Goal: Communication & Community: Answer question/provide support

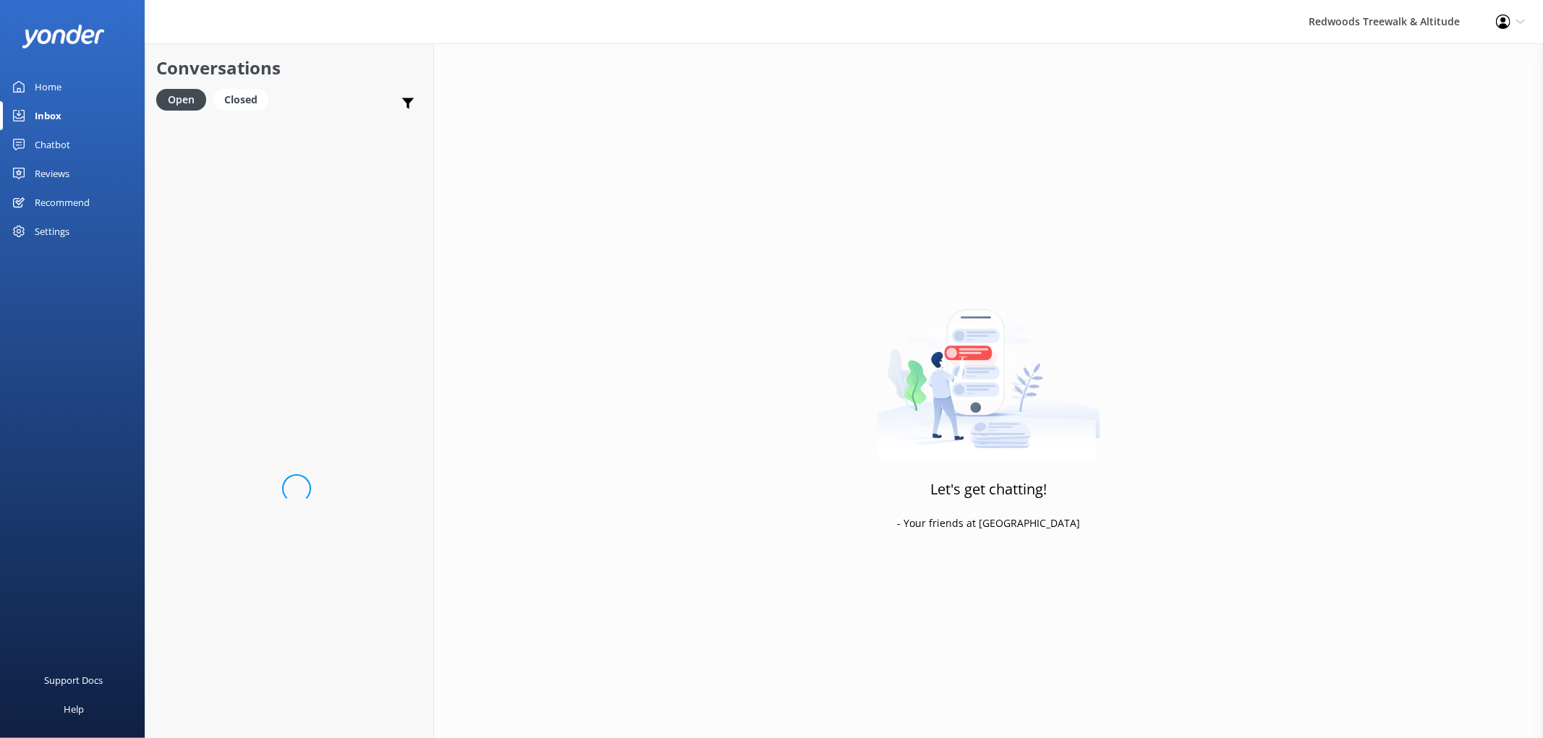
click at [46, 166] on div "Reviews" at bounding box center [52, 173] width 35 height 29
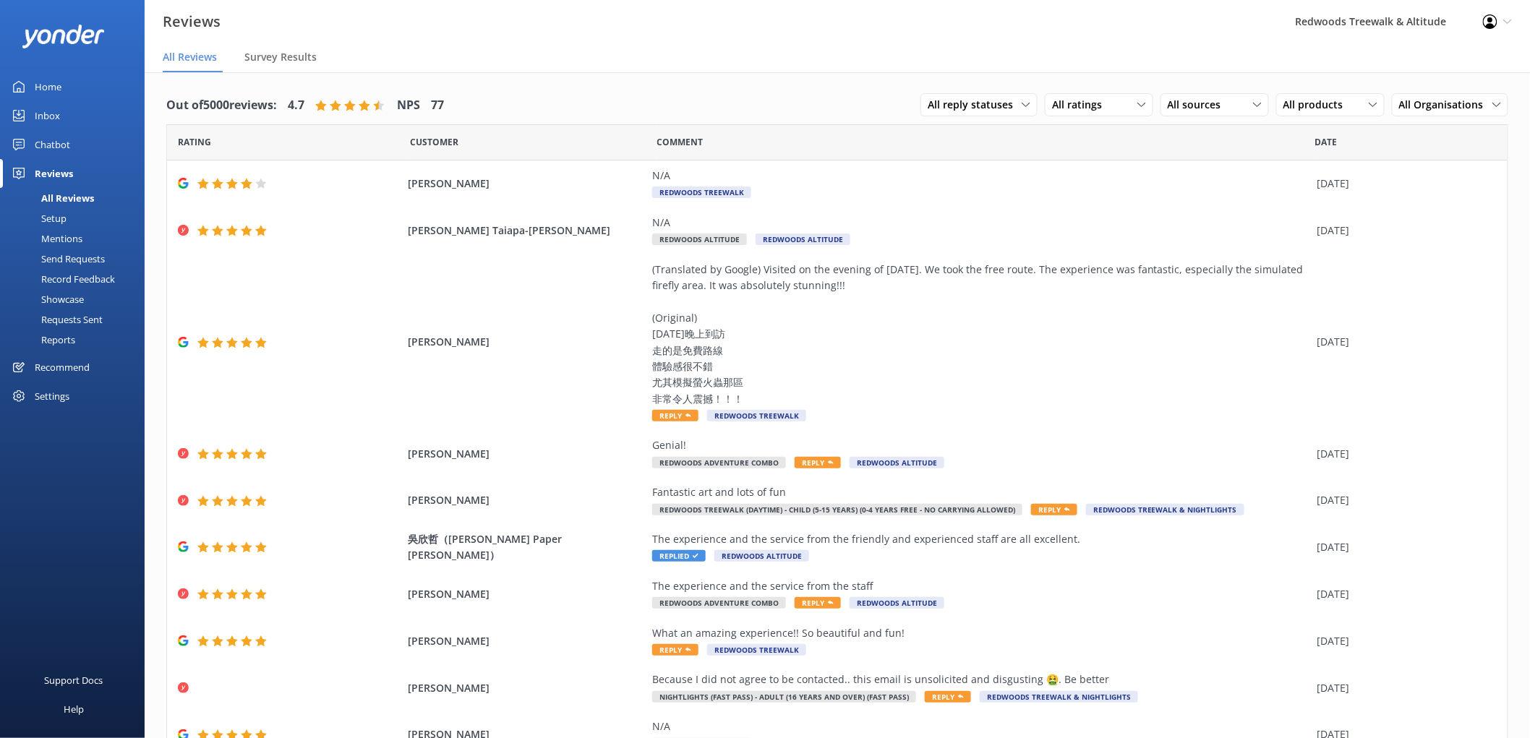
click at [73, 113] on link "Inbox" at bounding box center [72, 115] width 145 height 29
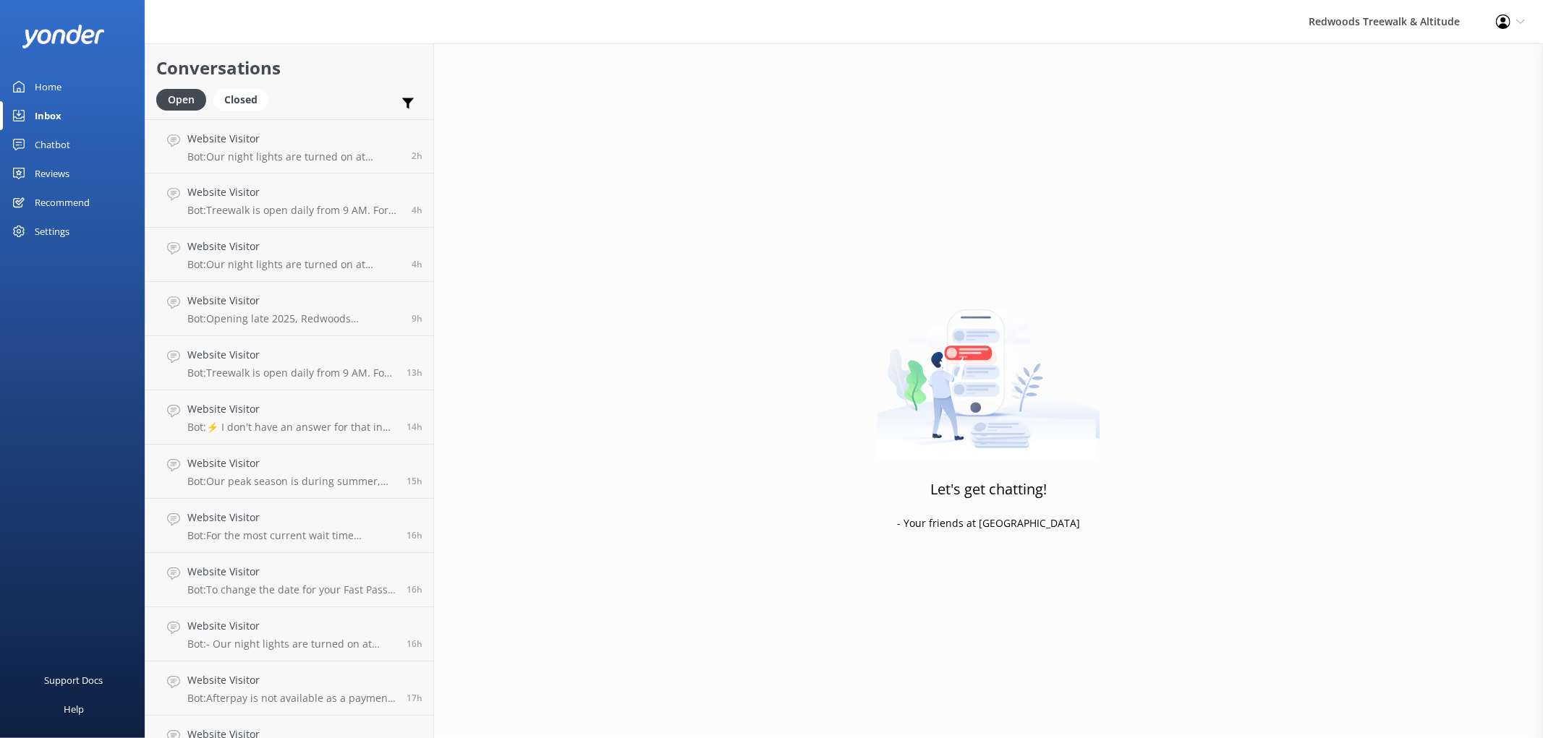
click at [61, 80] on link "Home" at bounding box center [72, 86] width 145 height 29
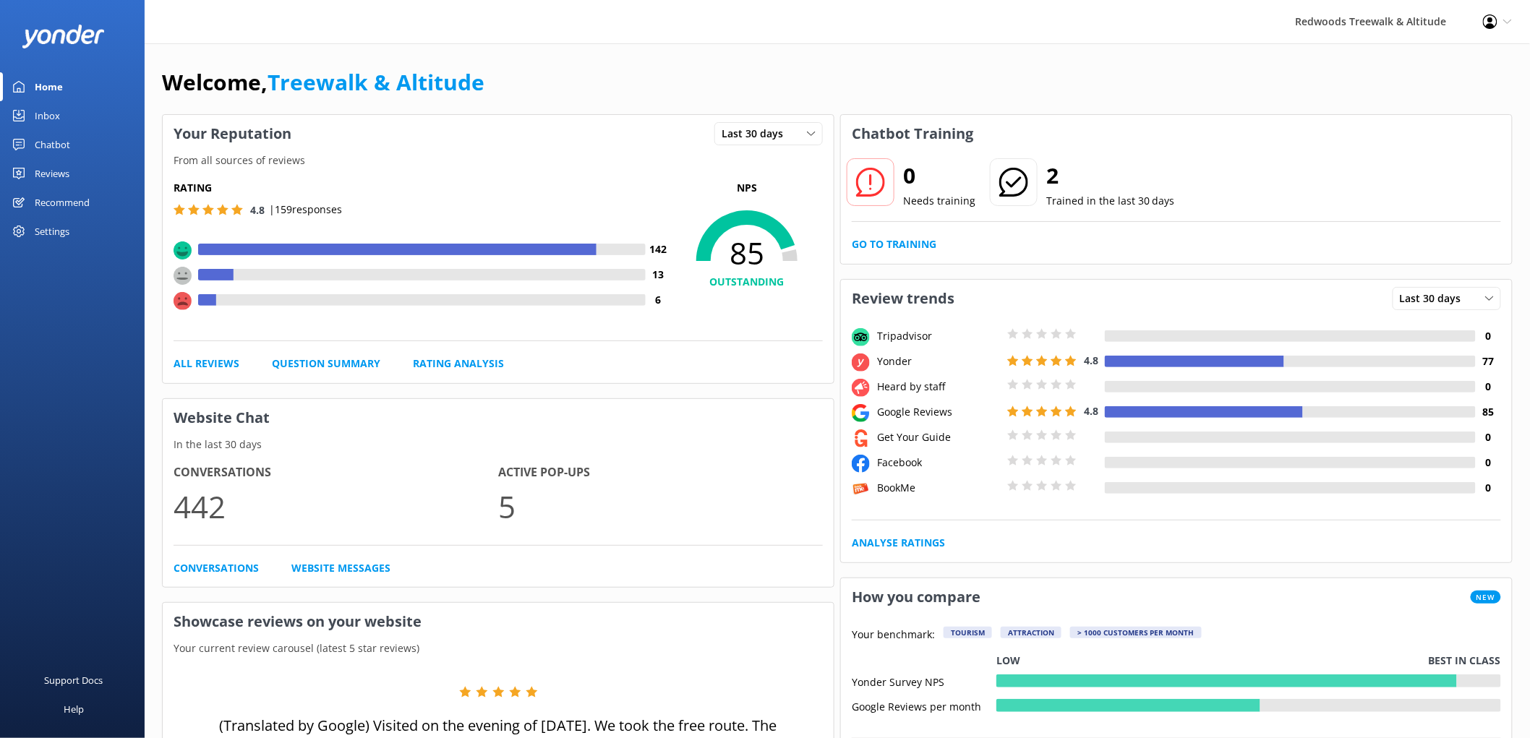
click at [91, 169] on link "Reviews" at bounding box center [72, 173] width 145 height 29
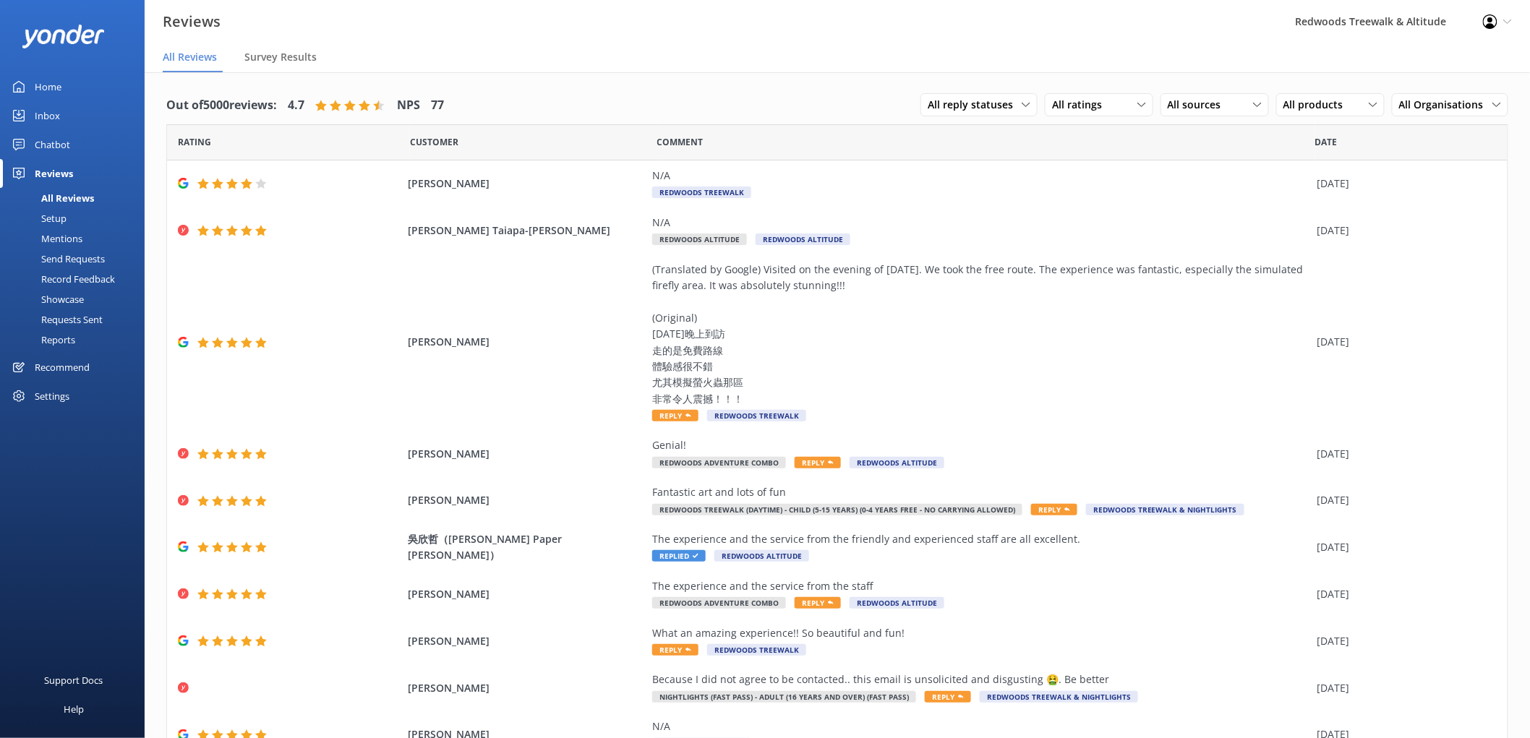
click at [95, 124] on link "Inbox" at bounding box center [72, 115] width 145 height 29
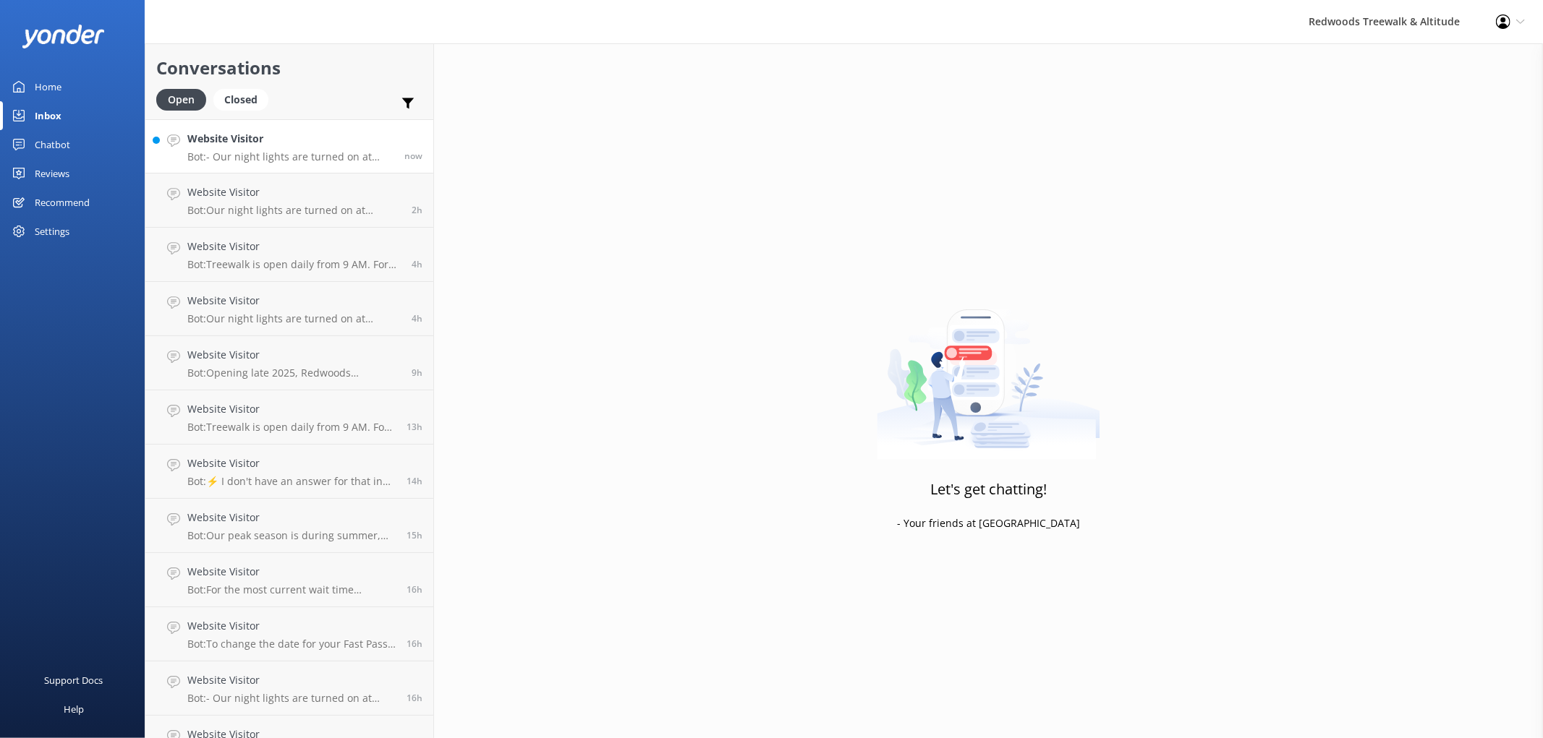
click at [210, 143] on h4 "Website Visitor" at bounding box center [290, 139] width 206 height 16
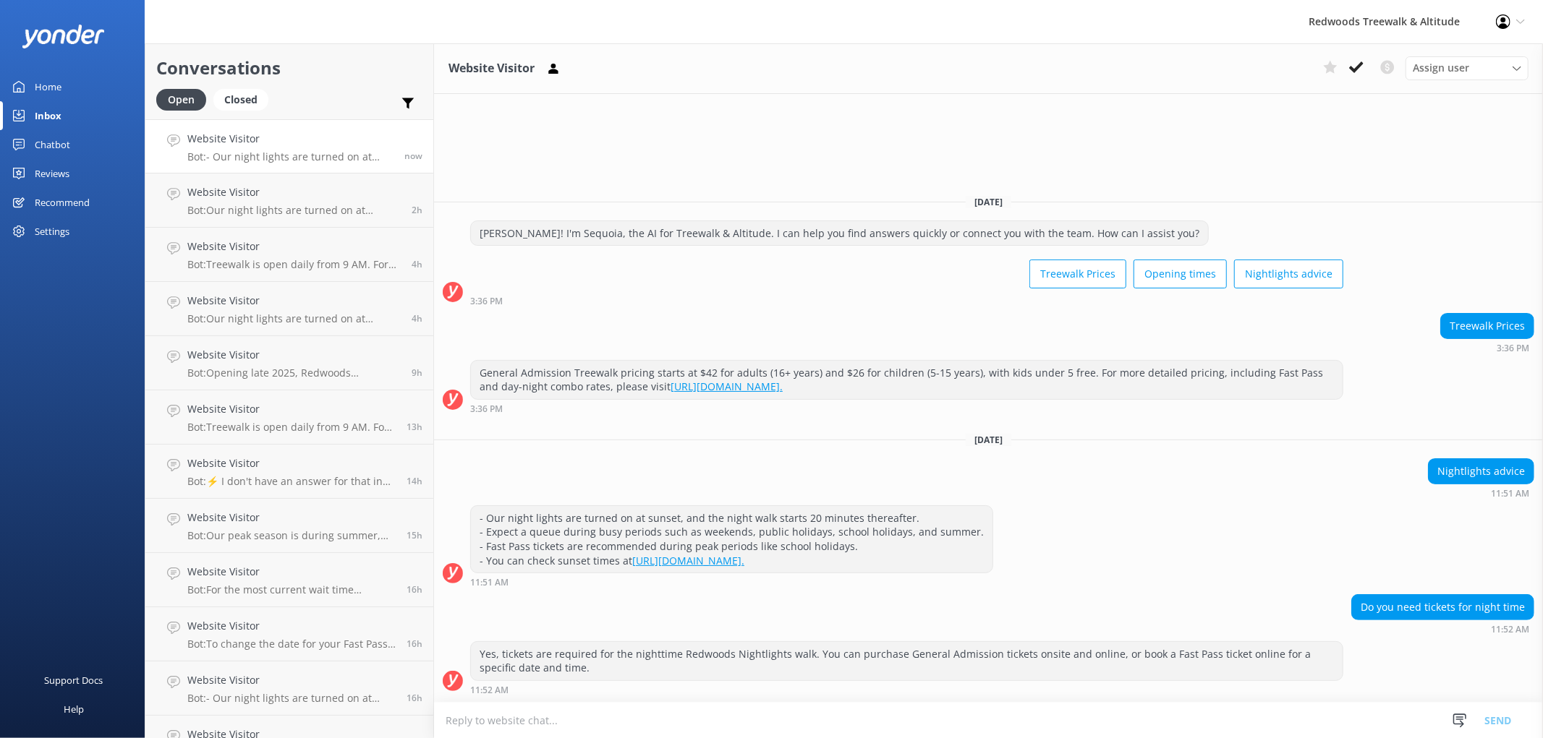
click at [90, 84] on link "Home" at bounding box center [72, 86] width 145 height 29
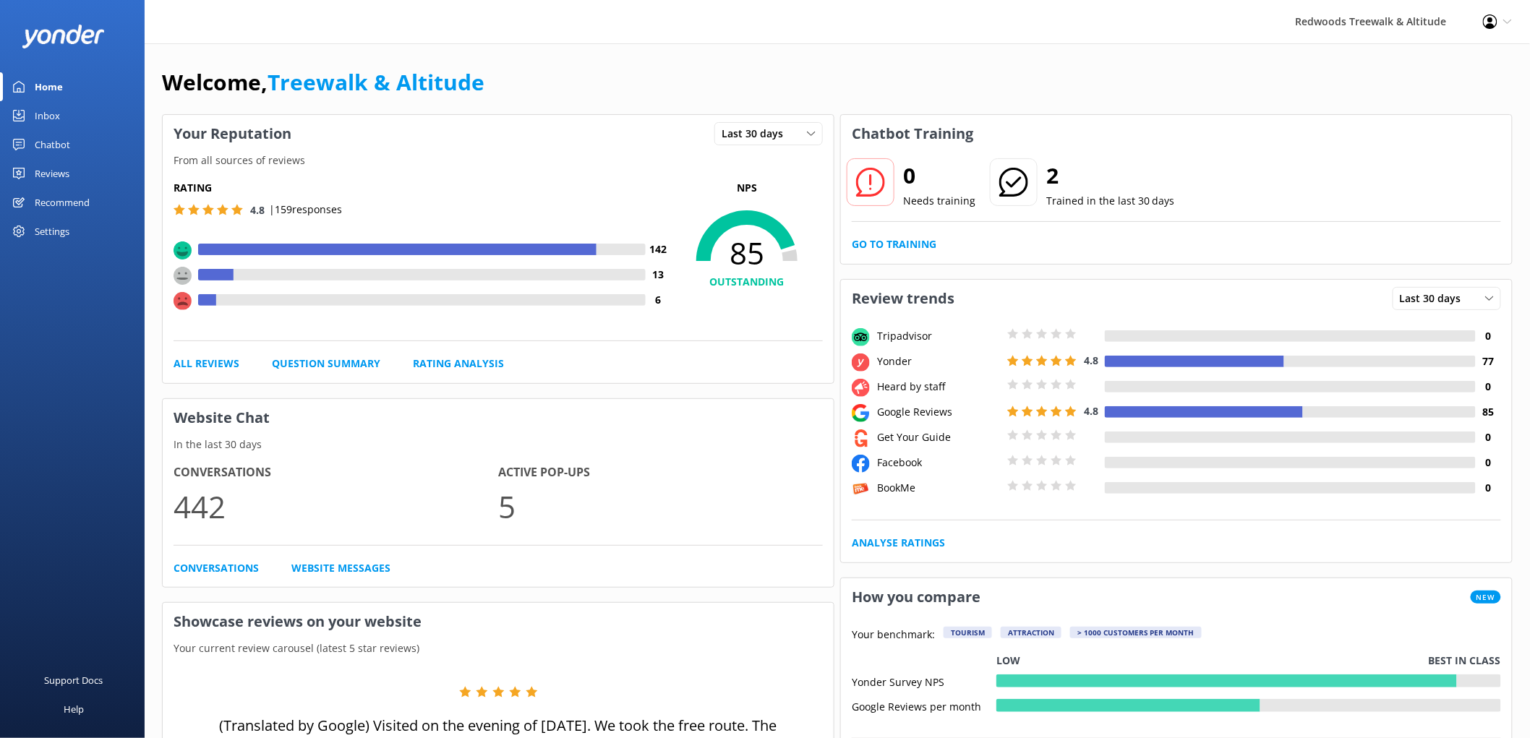
click at [90, 162] on link "Reviews" at bounding box center [72, 173] width 145 height 29
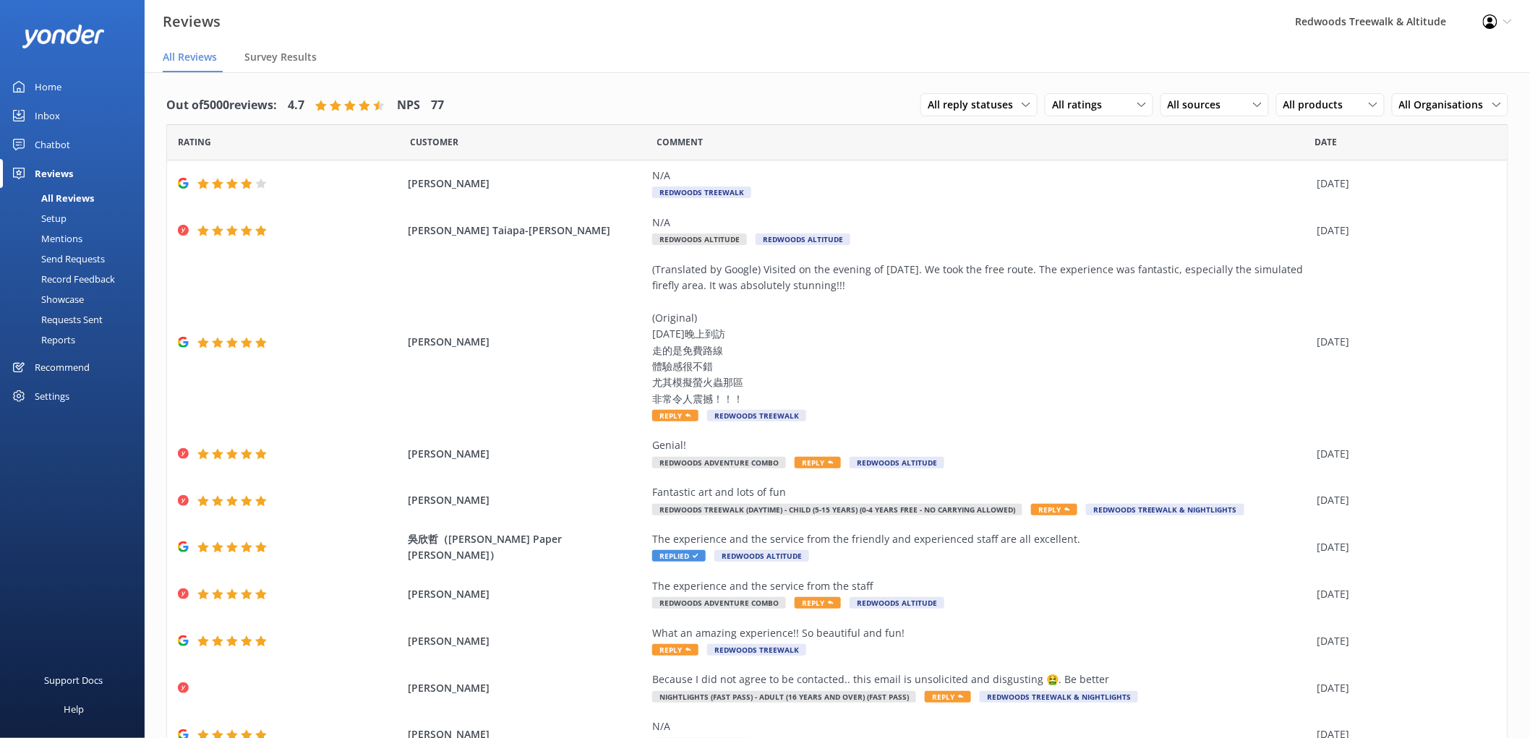
click at [69, 114] on link "Inbox" at bounding box center [72, 115] width 145 height 29
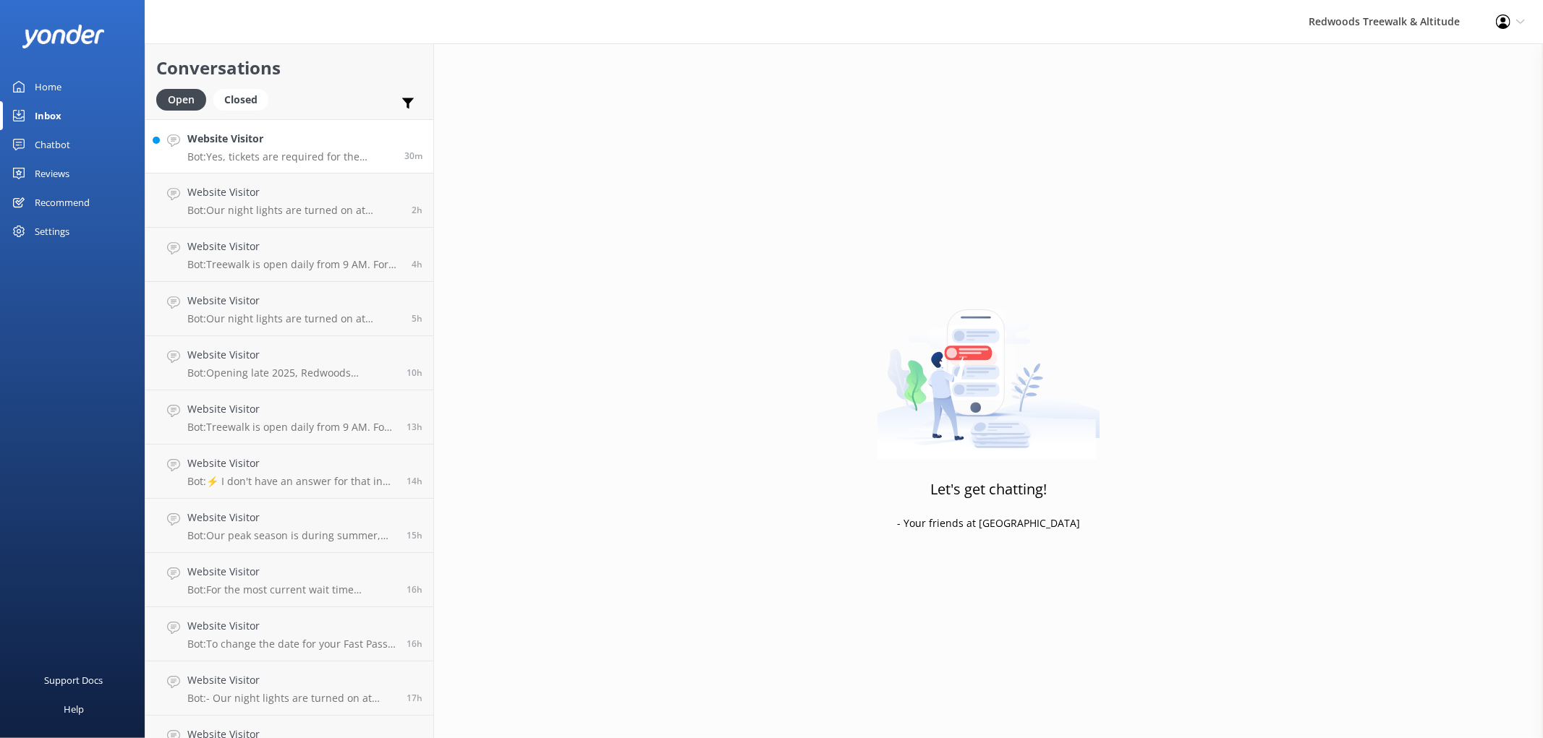
click at [290, 165] on link "Website Visitor Bot: Yes, tickets are required for the nighttime Redwoods Night…" at bounding box center [289, 146] width 288 height 54
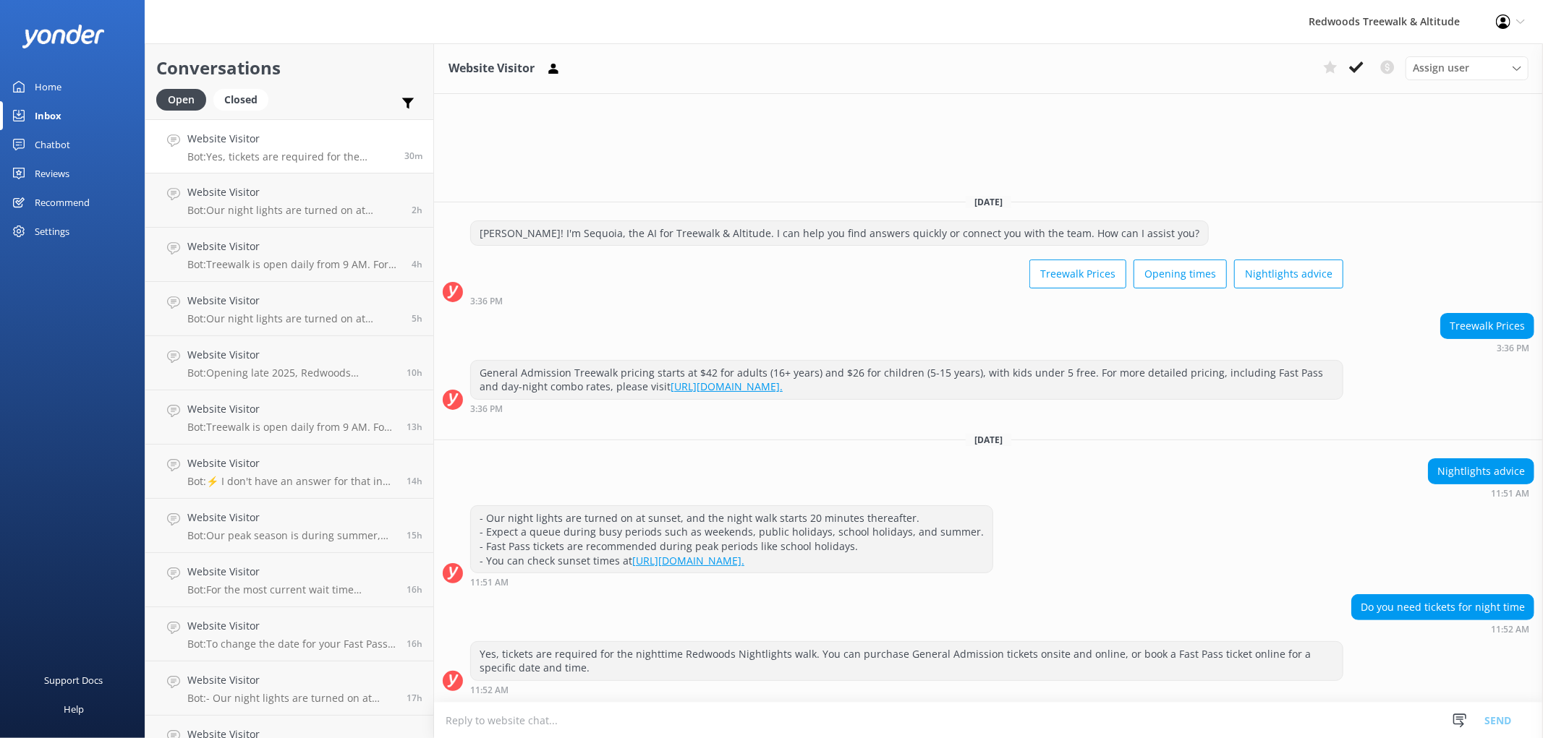
click at [93, 90] on link "Home" at bounding box center [72, 86] width 145 height 29
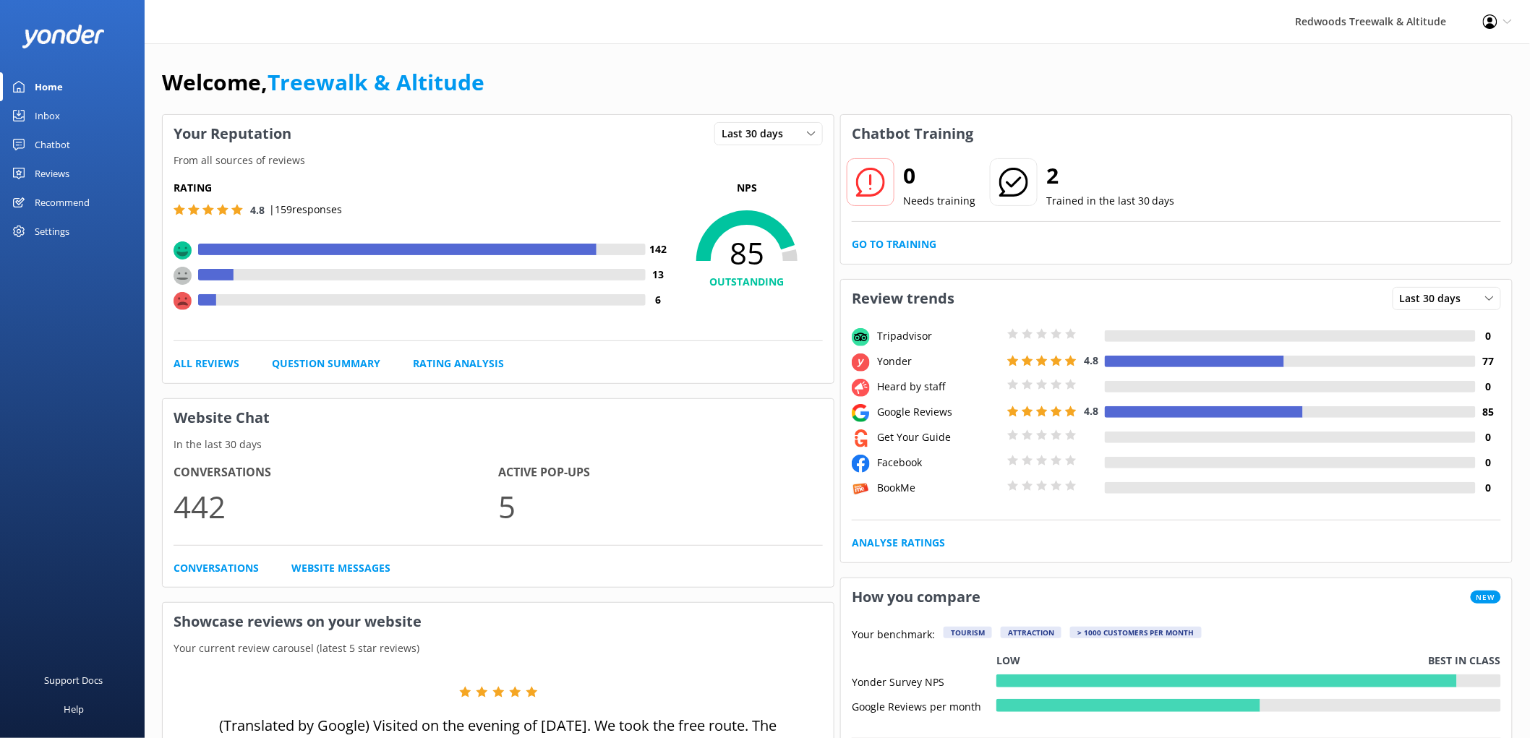
click at [73, 176] on link "Reviews" at bounding box center [72, 173] width 145 height 29
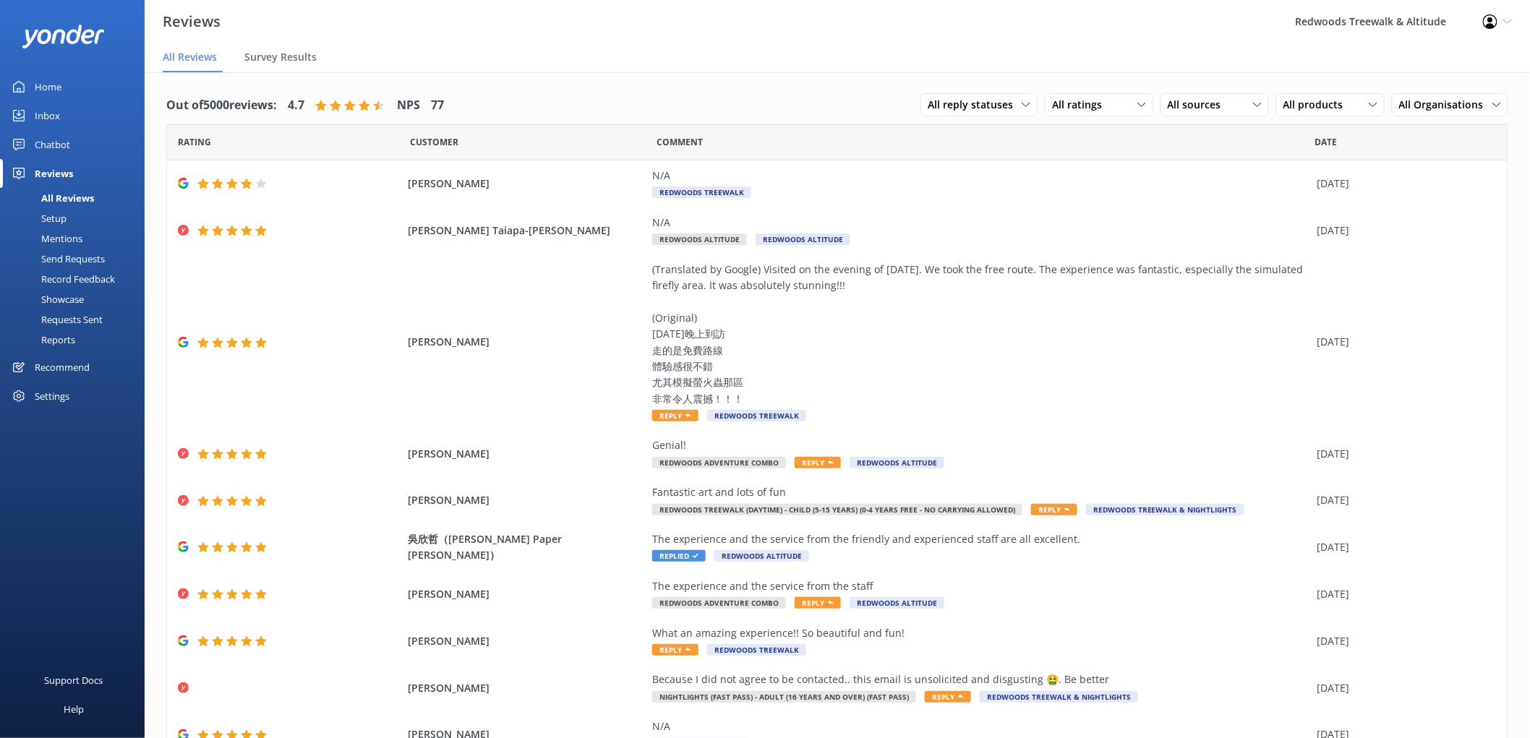
click at [64, 129] on link "Inbox" at bounding box center [72, 115] width 145 height 29
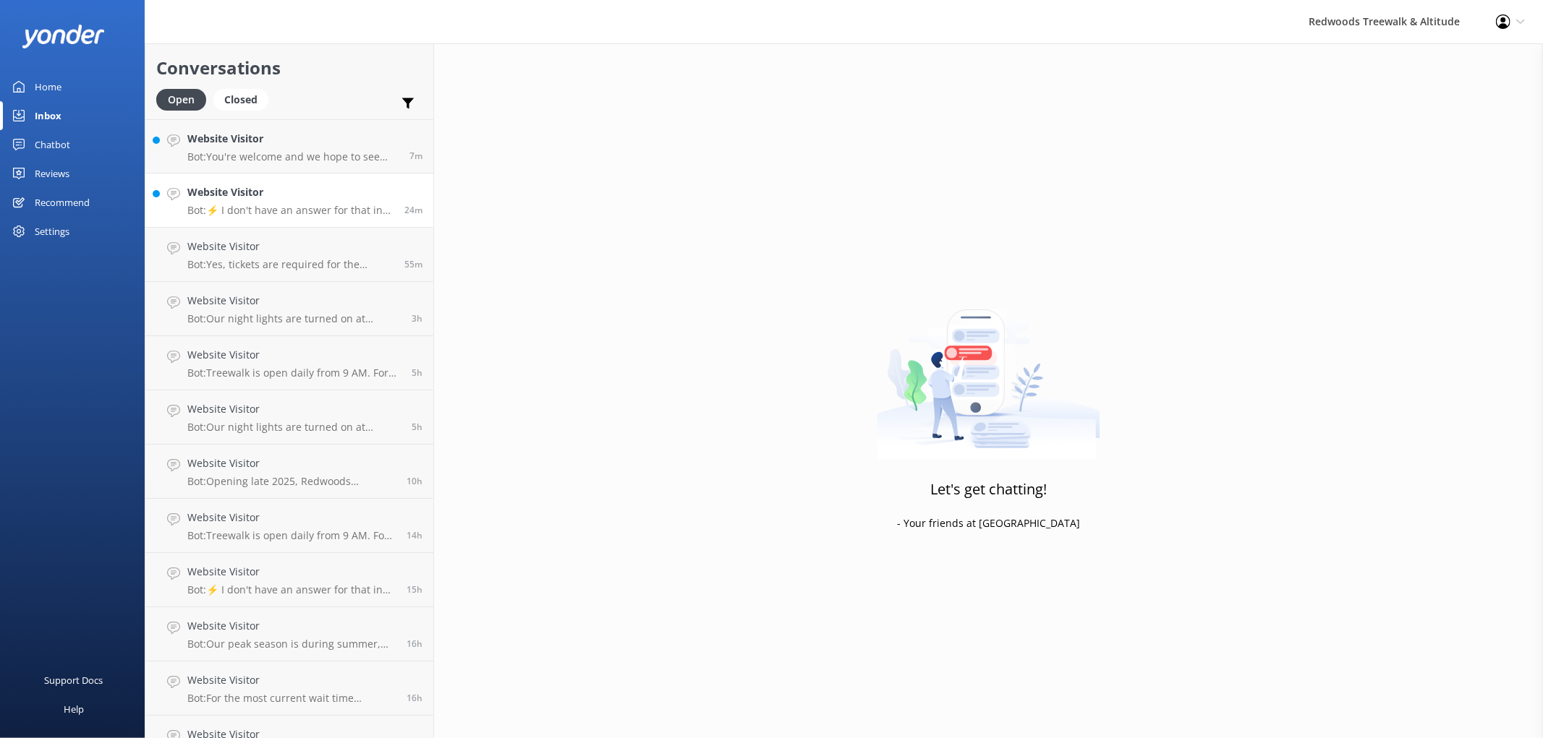
click at [218, 196] on h4 "Website Visitor" at bounding box center [290, 192] width 206 height 16
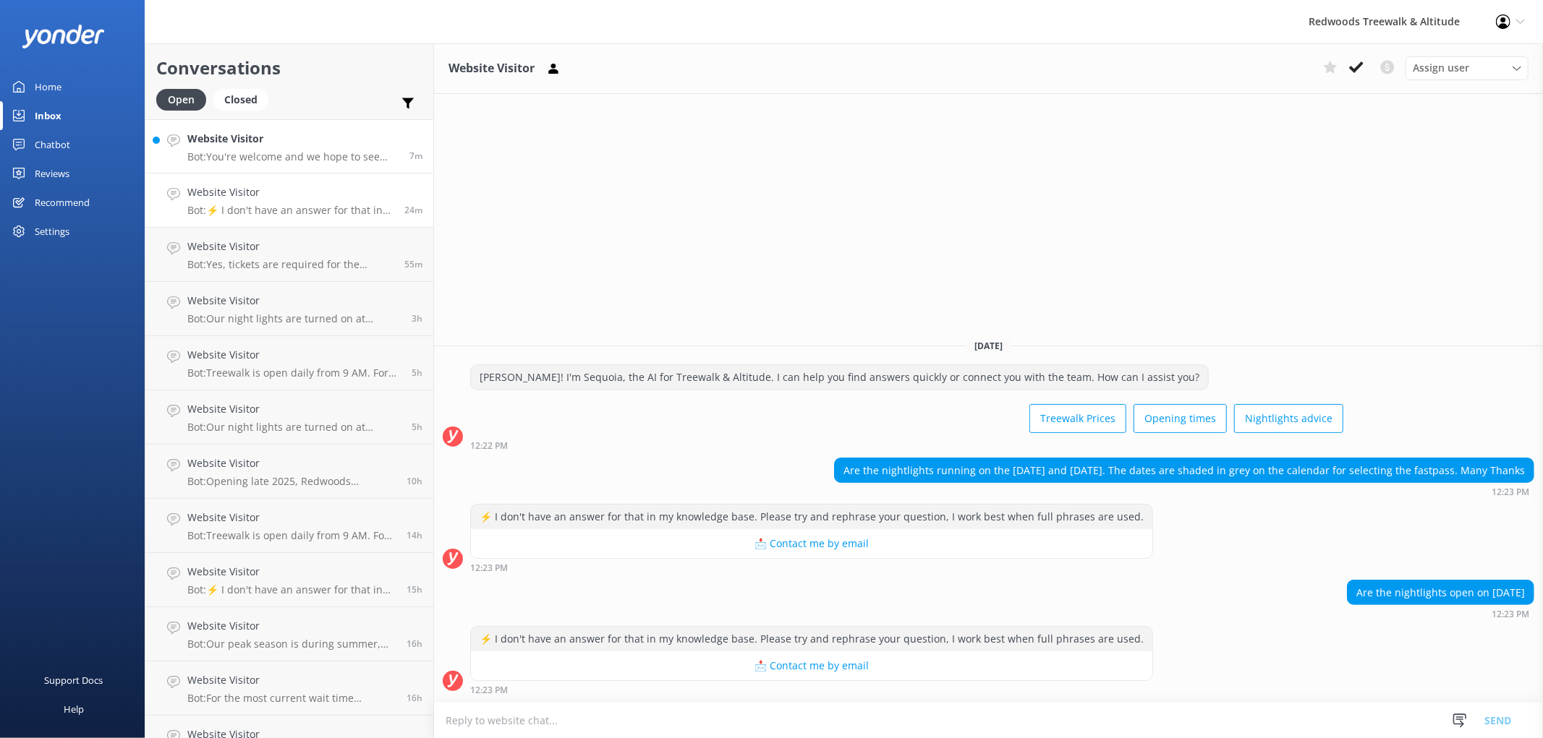
click at [297, 153] on p "Bot: You're welcome and we hope to see you at [GEOGRAPHIC_DATA] & Altitude soon!" at bounding box center [292, 156] width 211 height 13
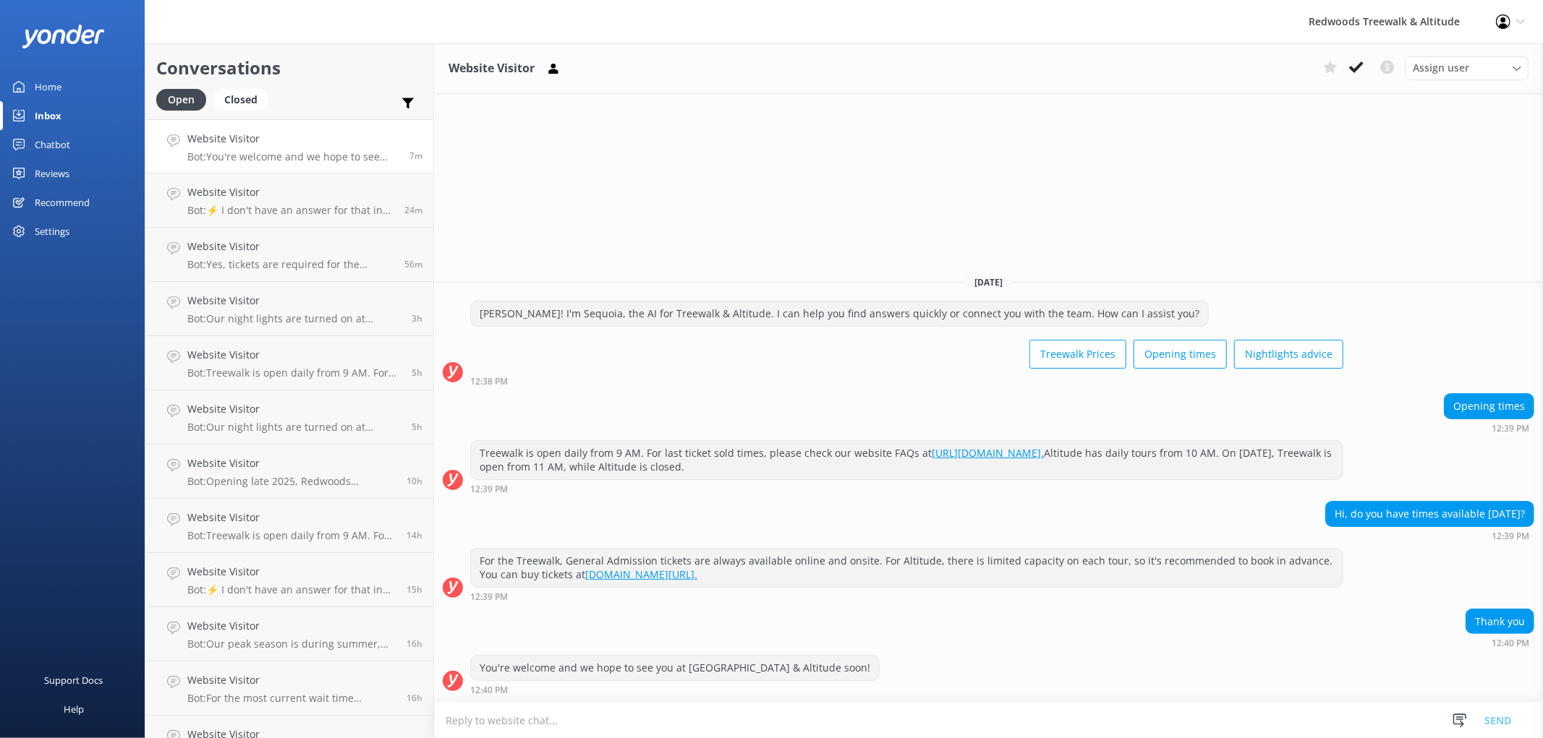
click at [80, 88] on link "Home" at bounding box center [72, 86] width 145 height 29
